Goal: Book appointment/travel/reservation

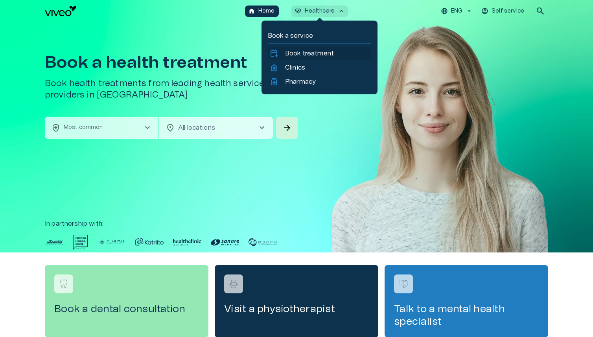
click at [307, 48] on div "calendar_add_on Book treatment" at bounding box center [319, 53] width 103 height 13
click at [316, 57] on p "Book treatment" at bounding box center [309, 53] width 49 height 9
